Goal: Transaction & Acquisition: Purchase product/service

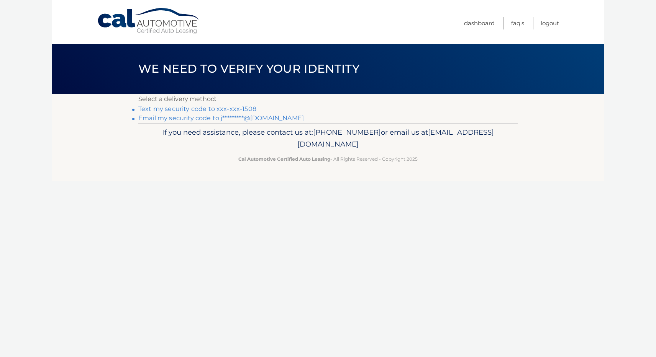
click at [238, 107] on link "Text my security code to xxx-xxx-1508" at bounding box center [197, 108] width 118 height 7
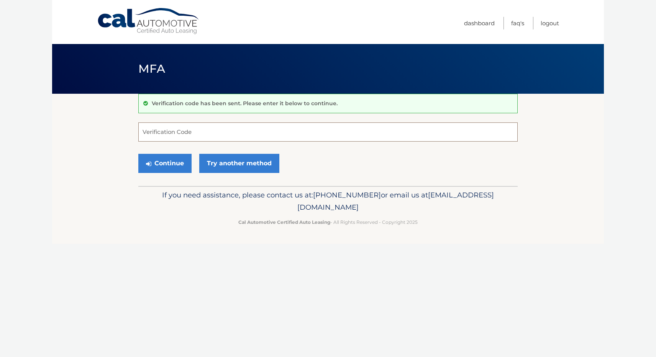
click at [203, 136] on input "Verification Code" at bounding box center [327, 132] width 379 height 19
type input "978224"
click at [138, 154] on button "Continue" at bounding box center [164, 163] width 53 height 19
click at [180, 165] on button "Continue" at bounding box center [164, 163] width 53 height 19
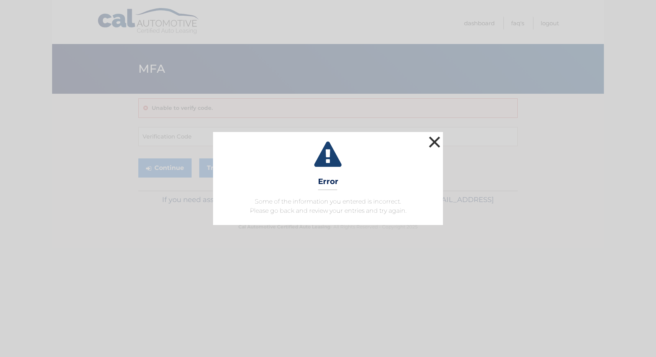
click at [432, 145] on button "×" at bounding box center [434, 141] width 15 height 15
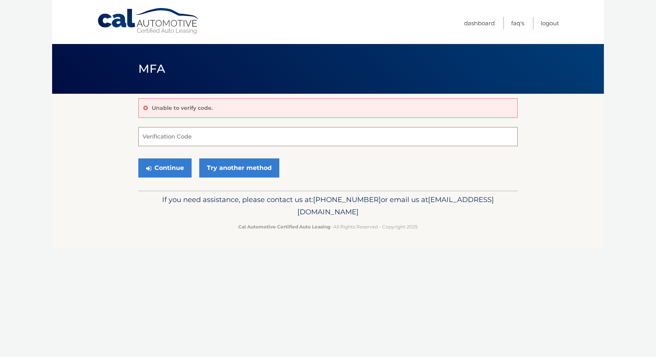
click at [175, 139] on input "Verification Code" at bounding box center [327, 136] width 379 height 19
type input "978224"
click at [169, 168] on button "Continue" at bounding box center [164, 168] width 53 height 19
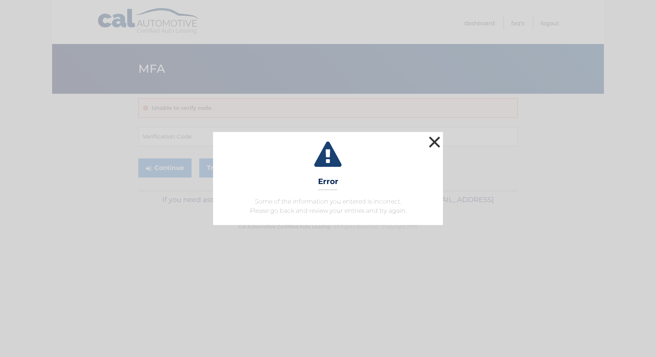
click at [440, 141] on button "×" at bounding box center [434, 141] width 15 height 15
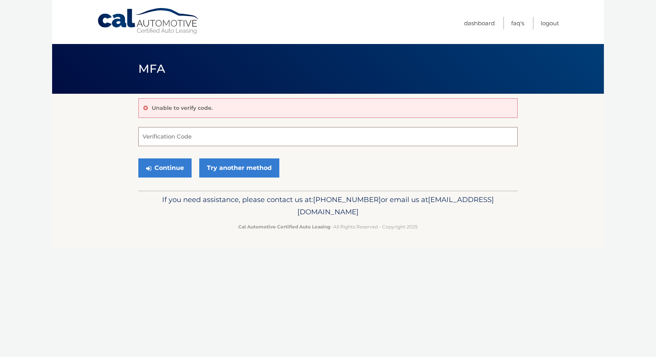
click at [259, 137] on input "Verification Code" at bounding box center [327, 136] width 379 height 19
type input "978224"
click at [183, 171] on button "Continue" at bounding box center [164, 168] width 53 height 19
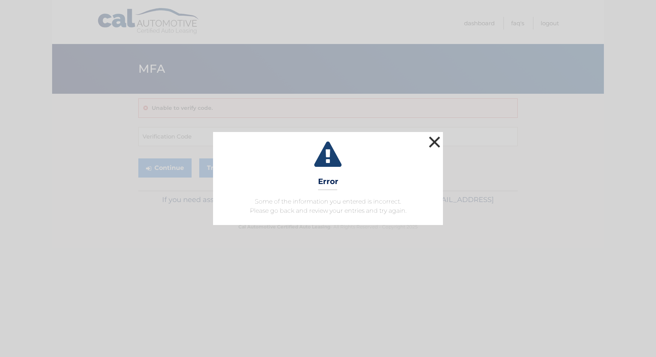
click at [437, 140] on button "×" at bounding box center [434, 141] width 15 height 15
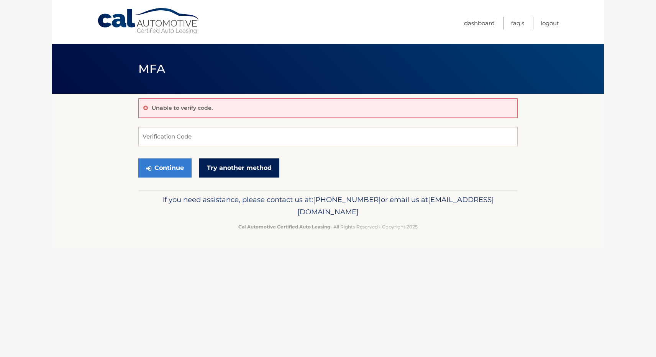
click at [259, 174] on link "Try another method" at bounding box center [239, 168] width 80 height 19
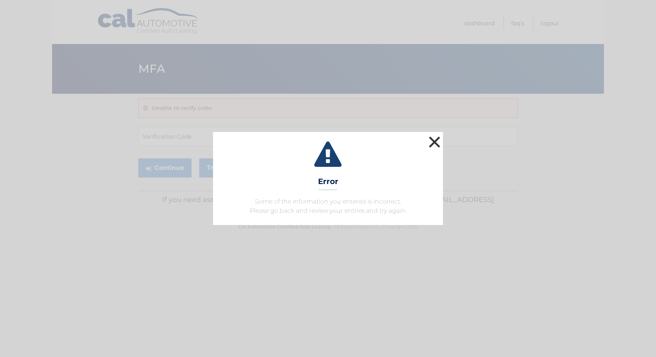
click at [436, 139] on button "×" at bounding box center [434, 141] width 15 height 15
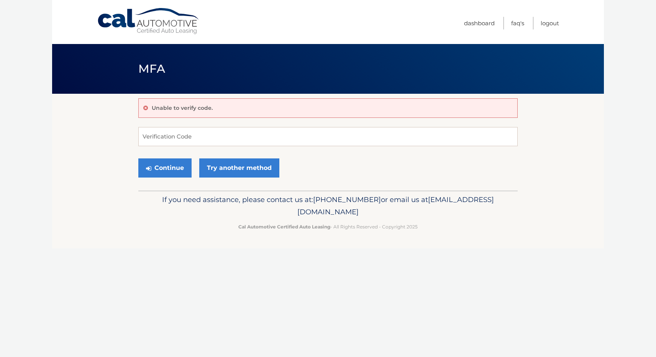
click at [154, 20] on link "Cal Automotive" at bounding box center [148, 21] width 103 height 27
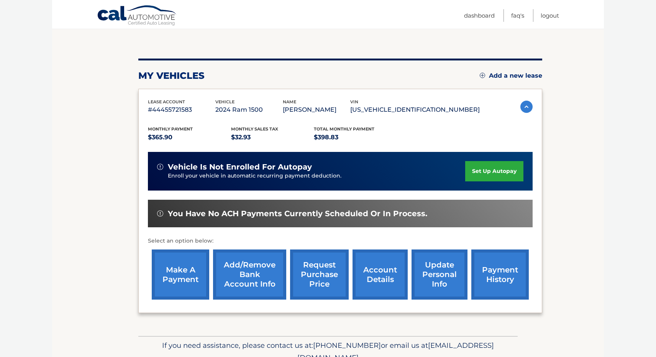
scroll to position [106, 0]
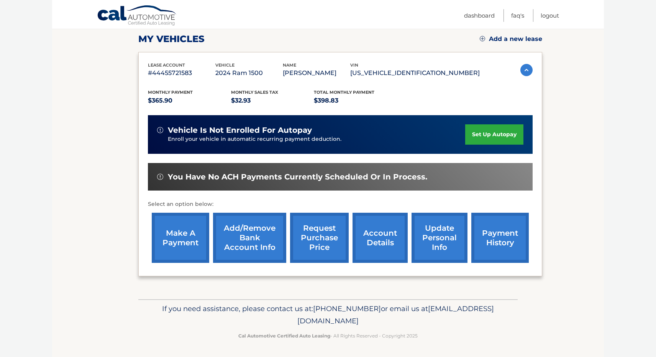
click at [174, 236] on link "make a payment" at bounding box center [180, 238] width 57 height 50
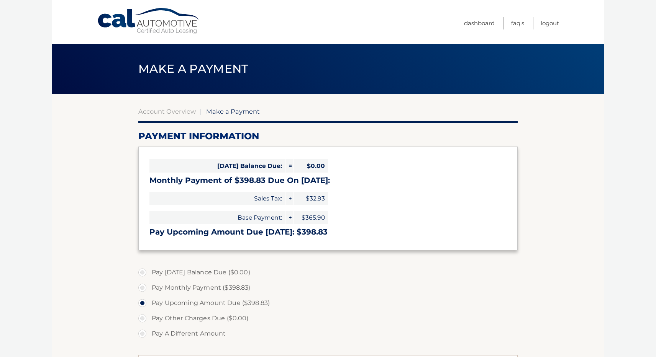
select select "MDEzMWQzMjctNGUyMi00MTI3LWI3ZTEtZGNiZTI1Y2JmZDUy"
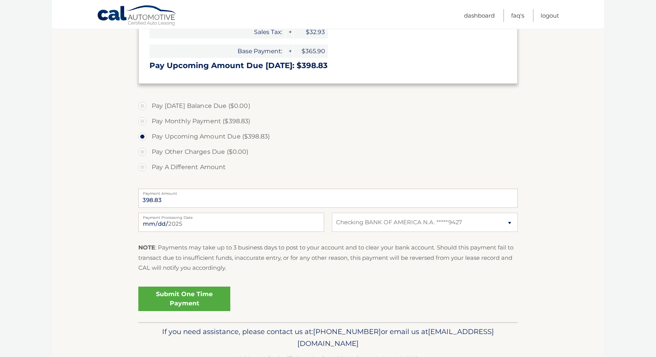
scroll to position [190, 0]
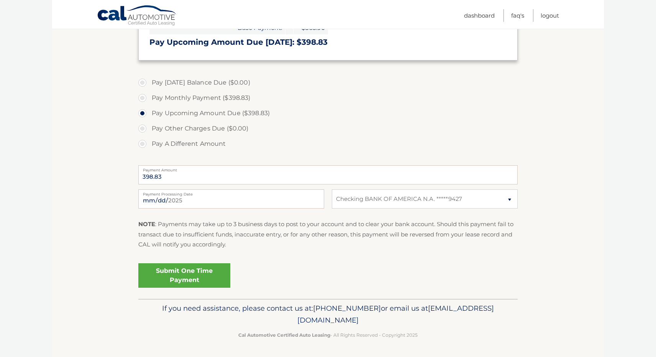
click at [190, 279] on link "Submit One Time Payment" at bounding box center [184, 275] width 92 height 25
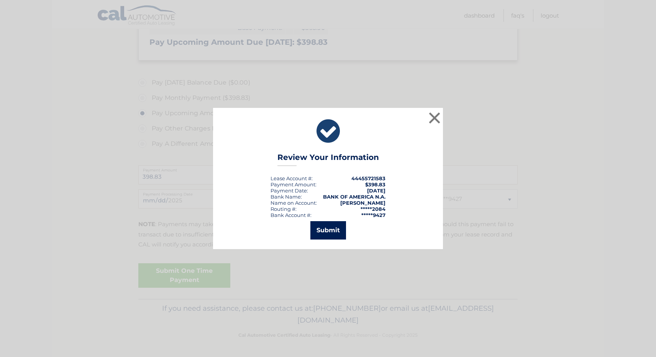
click at [331, 230] on button "Submit" at bounding box center [328, 230] width 36 height 18
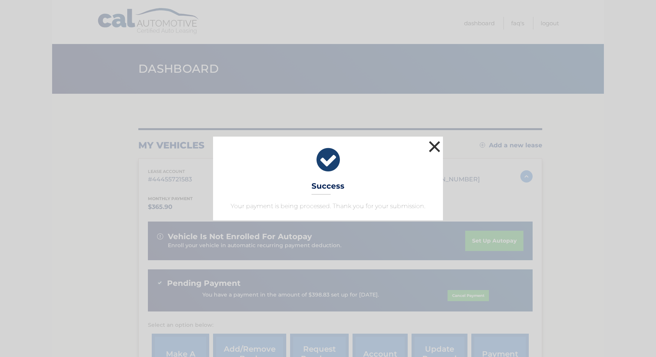
click at [434, 148] on button "×" at bounding box center [434, 146] width 15 height 15
